Goal: Information Seeking & Learning: Understand process/instructions

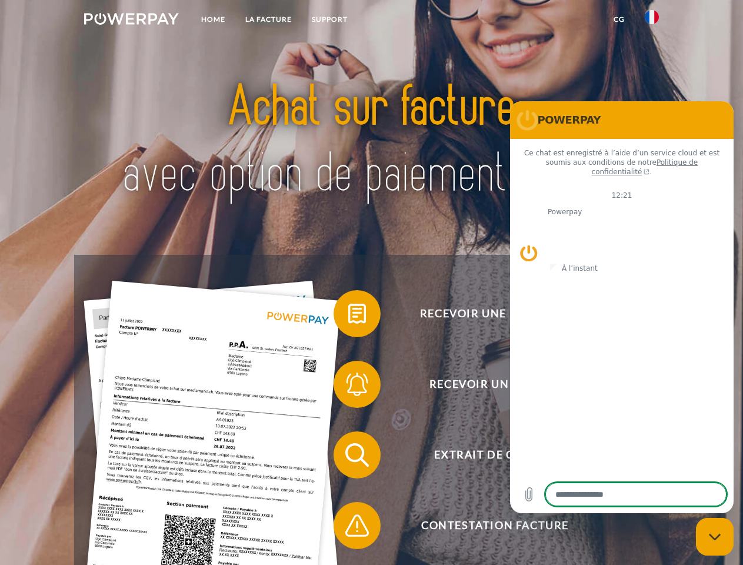
click at [131, 21] on img at bounding box center [131, 19] width 95 height 12
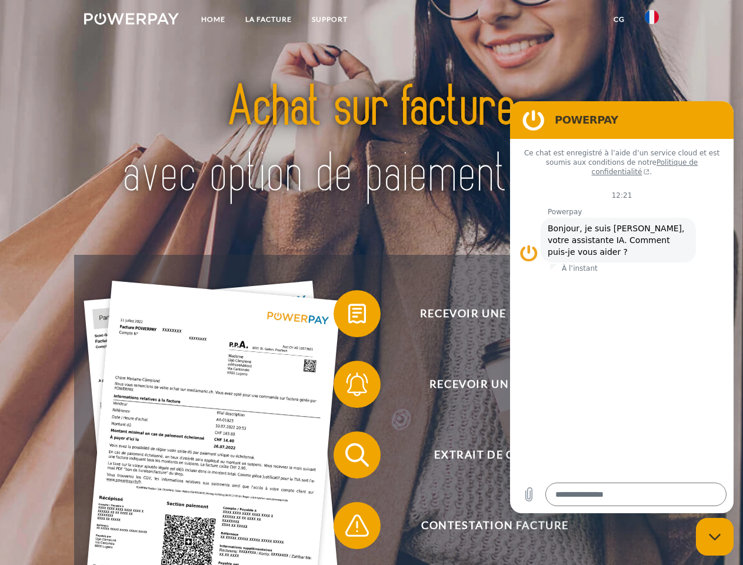
click at [652, 21] on img at bounding box center [652, 17] width 14 height 14
click at [619, 19] on link "CG" at bounding box center [618, 19] width 31 height 21
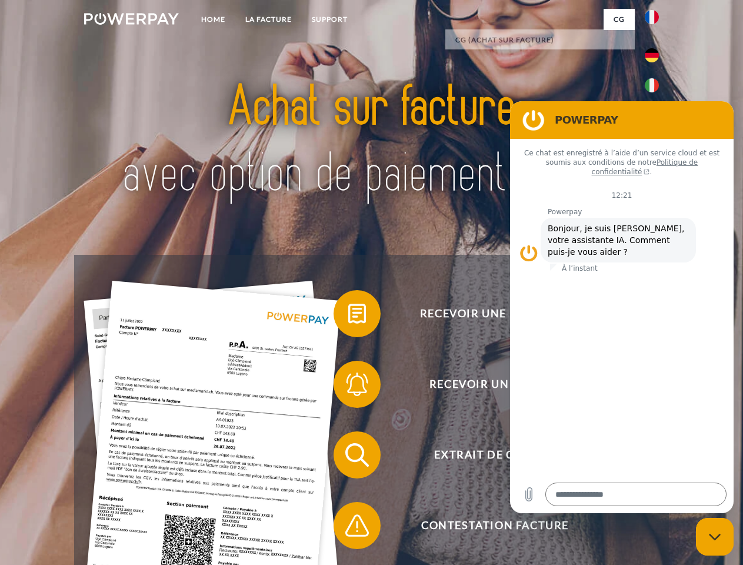
click at [348, 316] on span at bounding box center [339, 313] width 59 height 59
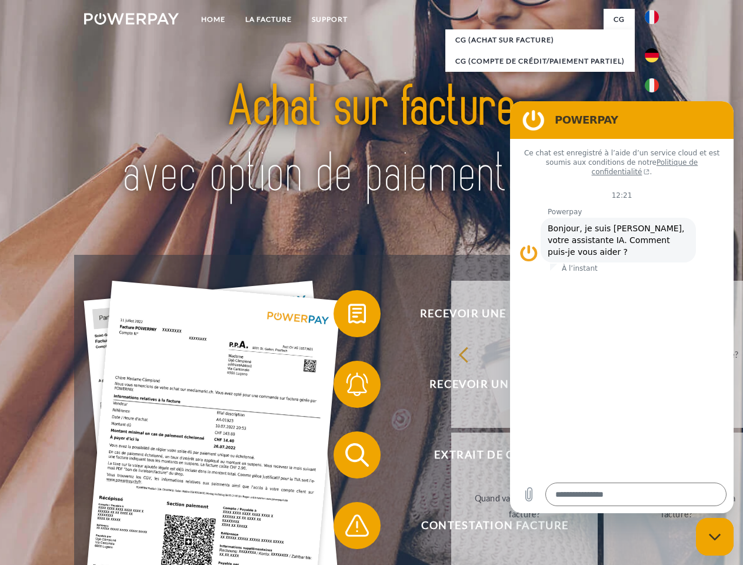
click at [348, 386] on div "Recevoir une facture ? Recevoir un rappel? Extrait de compte retour" at bounding box center [371, 490] width 594 height 470
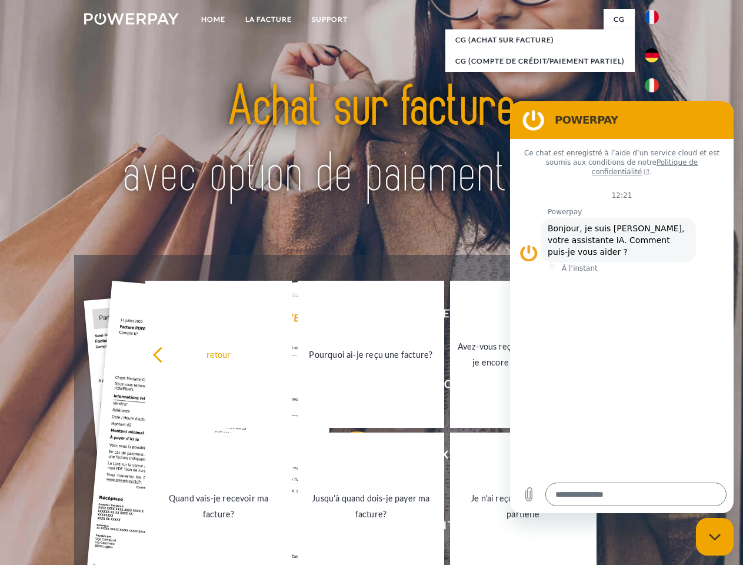
click at [348, 457] on link "Jusqu'à quand dois-je payer ma facture?" at bounding box center [371, 505] width 146 height 147
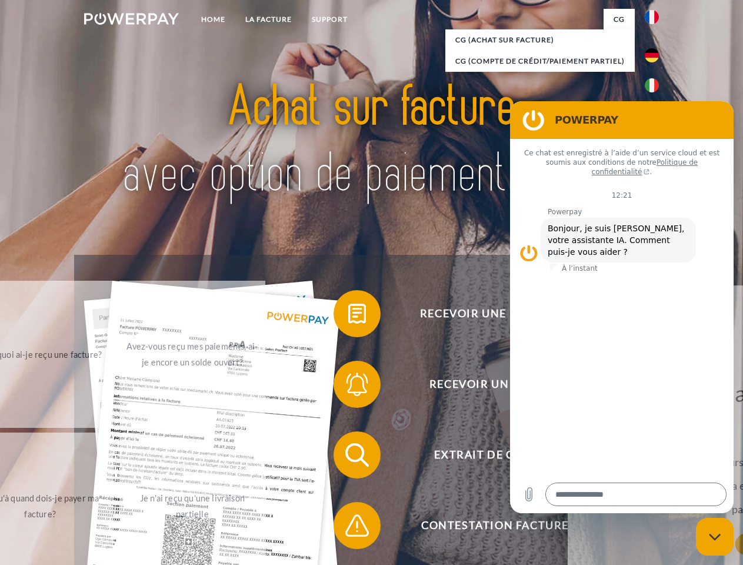
click at [348, 528] on div "Recevoir une facture ? Recevoir un rappel? Extrait de compte retour" at bounding box center [371, 490] width 594 height 470
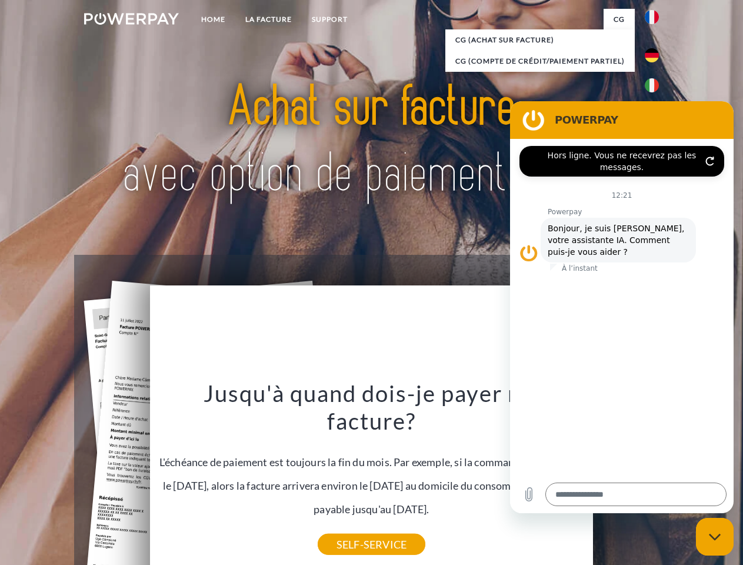
click at [715, 536] on icon "Fermer la fenêtre de messagerie" at bounding box center [715, 537] width 12 height 8
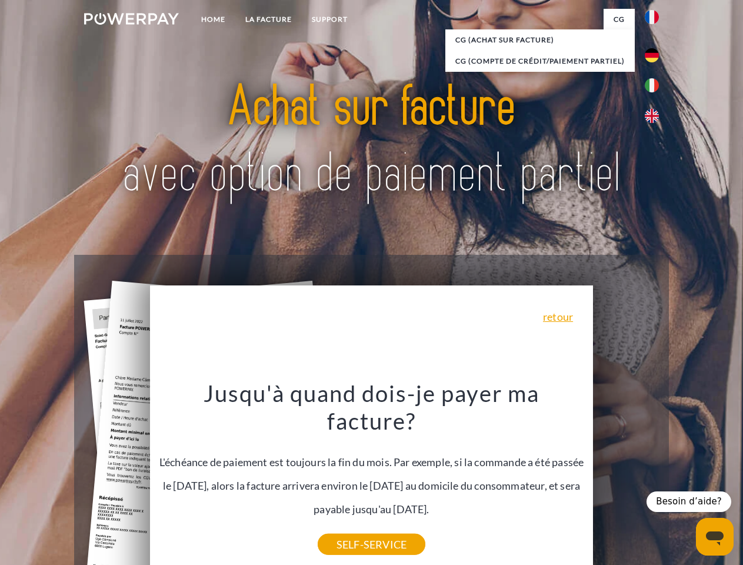
type textarea "*"
